Goal: Register for event/course

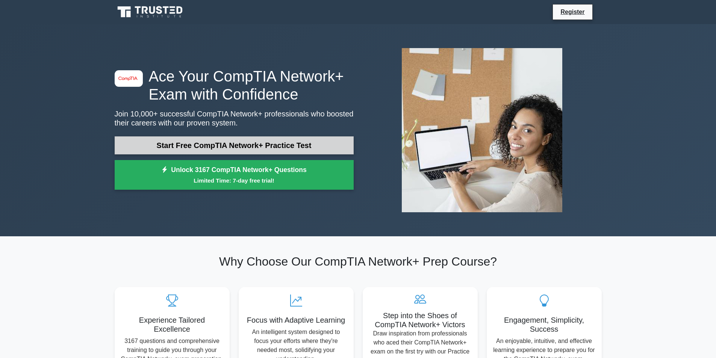
click at [216, 144] on link "Start Free CompTIA Network+ Practice Test" at bounding box center [234, 146] width 239 height 18
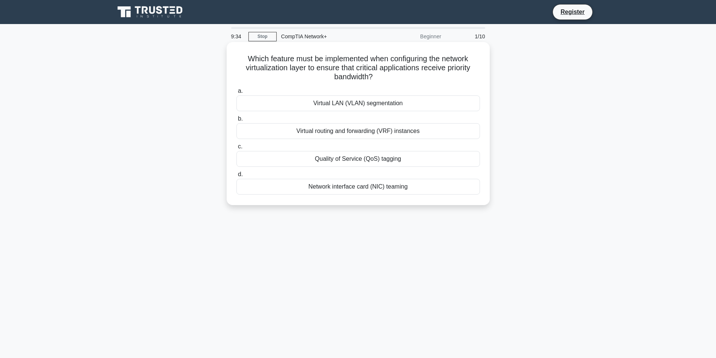
click at [364, 155] on div "Quality of Service (QoS) tagging" at bounding box center [359, 159] width 244 height 16
click at [237, 149] on input "c. Quality of Service (QoS) tagging" at bounding box center [237, 146] width 0 height 5
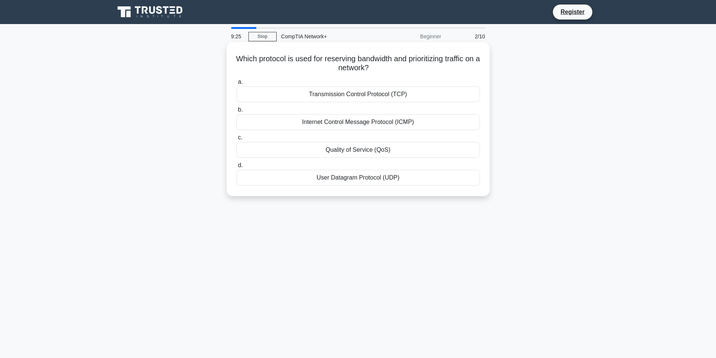
click at [373, 149] on div "Quality of Service (QoS)" at bounding box center [359, 150] width 244 height 16
click at [237, 140] on input "c. Quality of Service (QoS)" at bounding box center [237, 137] width 0 height 5
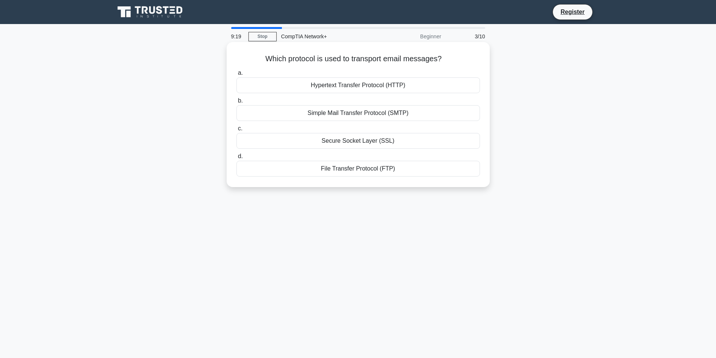
click at [377, 114] on div "Simple Mail Transfer Protocol (SMTP)" at bounding box center [359, 113] width 244 height 16
click at [237, 103] on input "b. Simple Mail Transfer Protocol (SMTP)" at bounding box center [237, 101] width 0 height 5
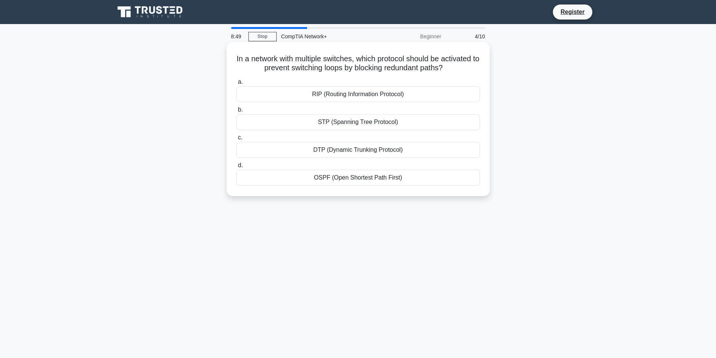
click at [383, 119] on div "STP (Spanning Tree Protocol)" at bounding box center [359, 122] width 244 height 16
click at [237, 112] on input "b. STP (Spanning Tree Protocol)" at bounding box center [237, 110] width 0 height 5
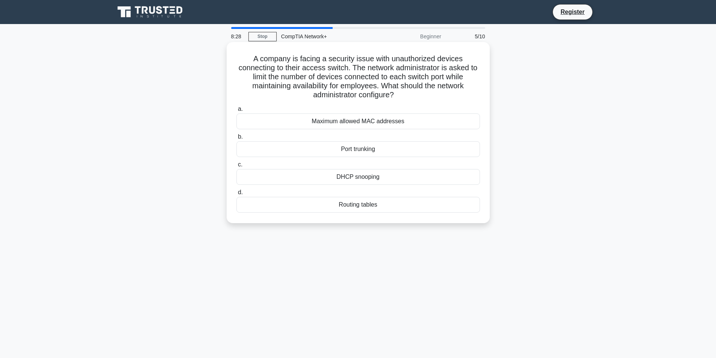
click at [411, 121] on div "Maximum allowed MAC addresses" at bounding box center [359, 122] width 244 height 16
click at [237, 112] on input "a. Maximum allowed MAC addresses" at bounding box center [237, 109] width 0 height 5
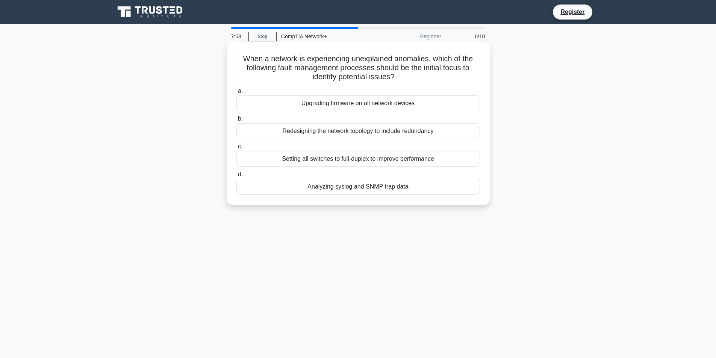
click at [388, 99] on div "Upgrading firmware on all network devices" at bounding box center [359, 104] width 244 height 16
click at [237, 94] on input "a. Upgrading firmware on all network devices" at bounding box center [237, 91] width 0 height 5
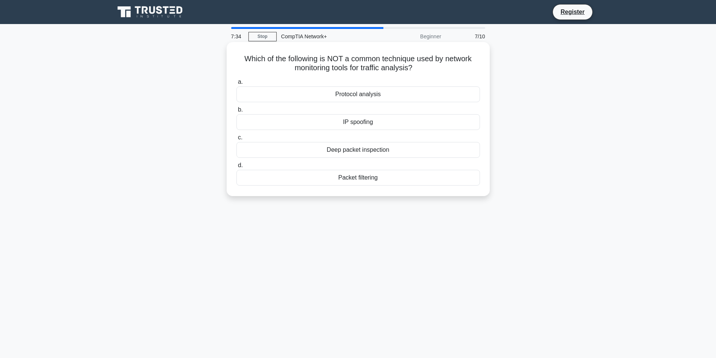
click at [377, 123] on div "IP spoofing" at bounding box center [359, 122] width 244 height 16
click at [237, 112] on input "b. IP spoofing" at bounding box center [237, 110] width 0 height 5
click at [385, 146] on div "255.255.255.0" at bounding box center [359, 150] width 244 height 16
click at [237, 140] on input "c. 255.255.255.0" at bounding box center [237, 137] width 0 height 5
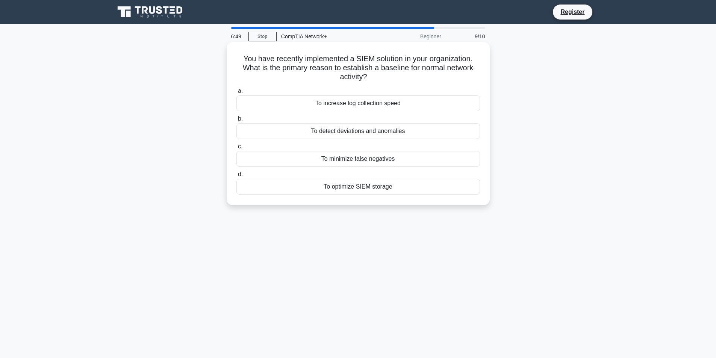
click at [423, 98] on div "To increase log collection speed" at bounding box center [359, 104] width 244 height 16
click at [237, 94] on input "a. To increase log collection speed" at bounding box center [237, 91] width 0 height 5
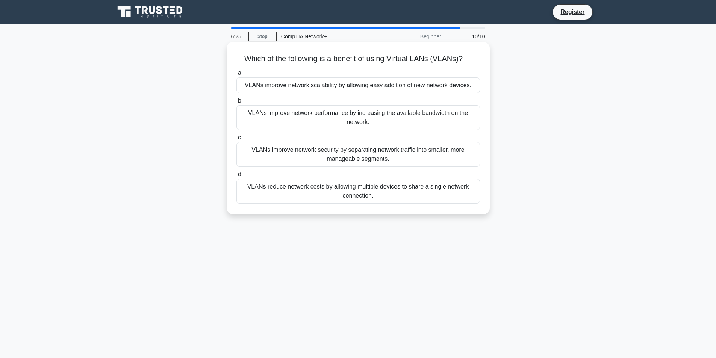
click at [322, 152] on div "VLANs improve network security by separating network traffic into smaller, more…" at bounding box center [359, 154] width 244 height 25
click at [237, 140] on input "c. VLANs improve network security by separating network traffic into smaller, m…" at bounding box center [237, 137] width 0 height 5
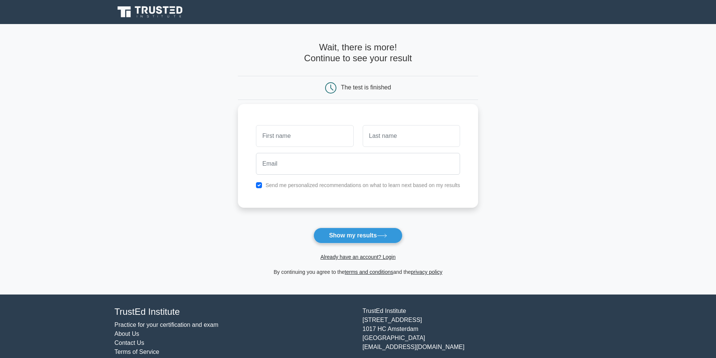
click at [325, 135] on input "text" at bounding box center [304, 136] width 97 height 22
click at [364, 139] on input "text" at bounding box center [411, 136] width 97 height 22
click at [347, 169] on input "email" at bounding box center [358, 164] width 204 height 22
click at [326, 132] on input "text" at bounding box center [304, 136] width 97 height 22
type input "esma"
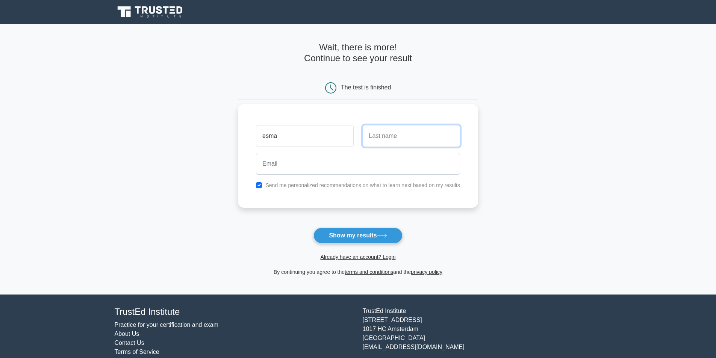
click at [402, 142] on input "text" at bounding box center [411, 136] width 97 height 22
type input "esma"
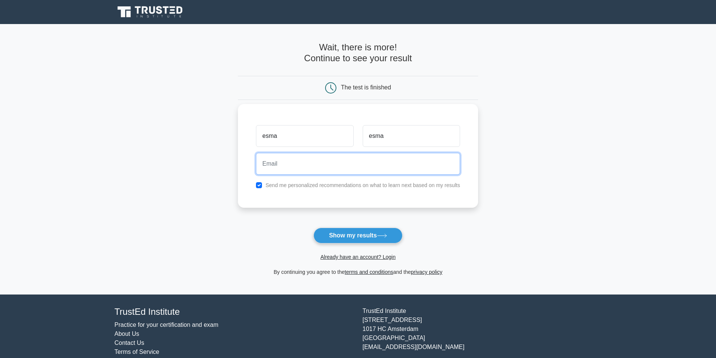
click at [307, 163] on input "email" at bounding box center [358, 164] width 204 height 22
type input "esmamavriqi@gmail.com"
click at [314, 228] on button "Show my results" at bounding box center [358, 236] width 89 height 16
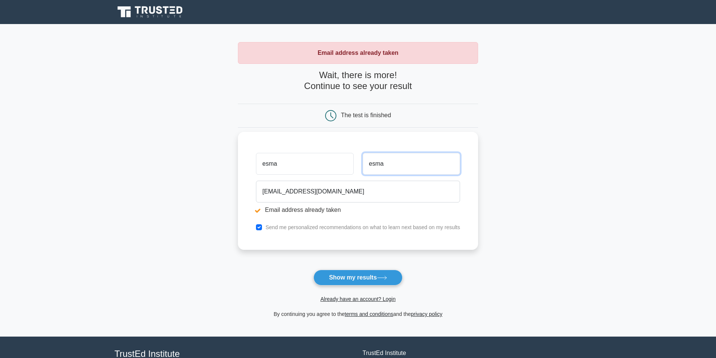
drag, startPoint x: 414, startPoint y: 168, endPoint x: 338, endPoint y: 165, distance: 75.3
click at [351, 165] on div "esma esma" at bounding box center [358, 164] width 213 height 28
type input "eni"
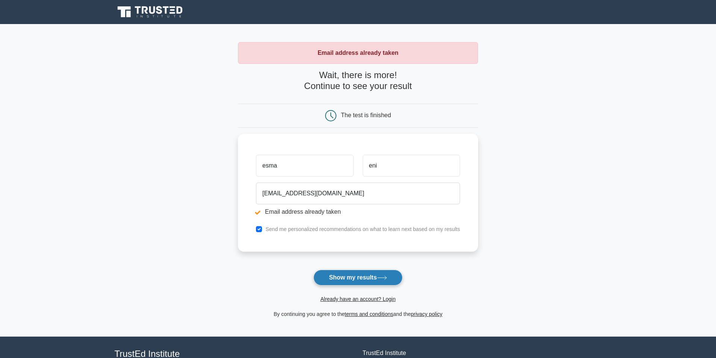
click at [373, 281] on button "Show my results" at bounding box center [358, 278] width 89 height 16
click at [384, 299] on link "Already have an account? Login" at bounding box center [357, 299] width 75 height 6
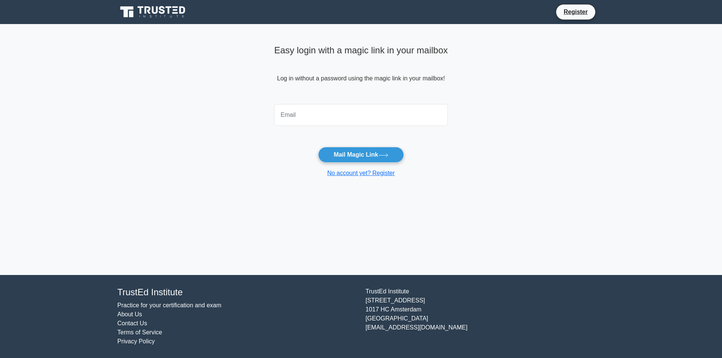
click at [343, 121] on input "email" at bounding box center [361, 115] width 174 height 22
type input "esmamavriqi@gmail.com"
click at [351, 151] on button "Mail Magic Link" at bounding box center [360, 155] width 85 height 16
